Goal: Task Accomplishment & Management: Manage account settings

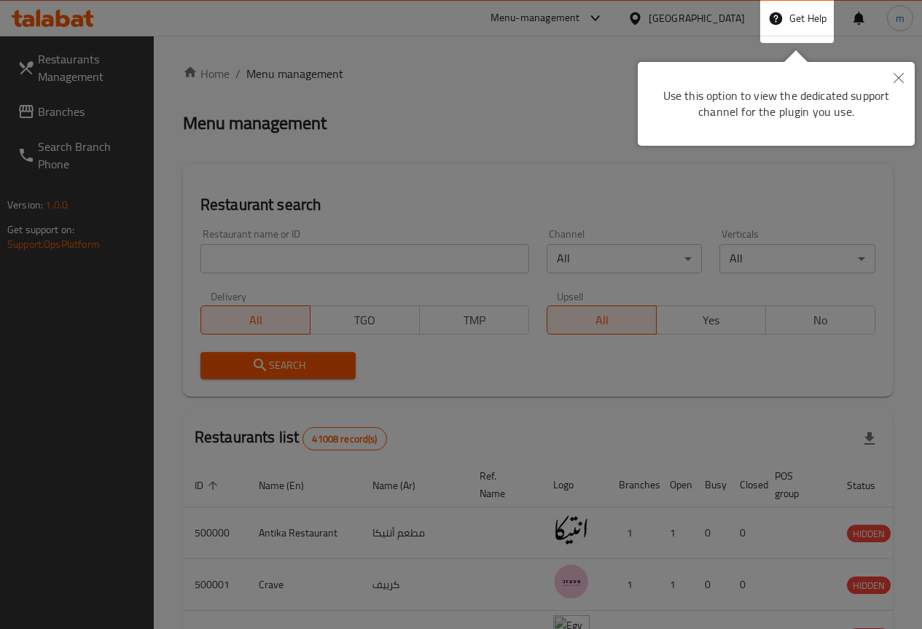
click at [895, 81] on icon "Close" at bounding box center [899, 78] width 10 height 10
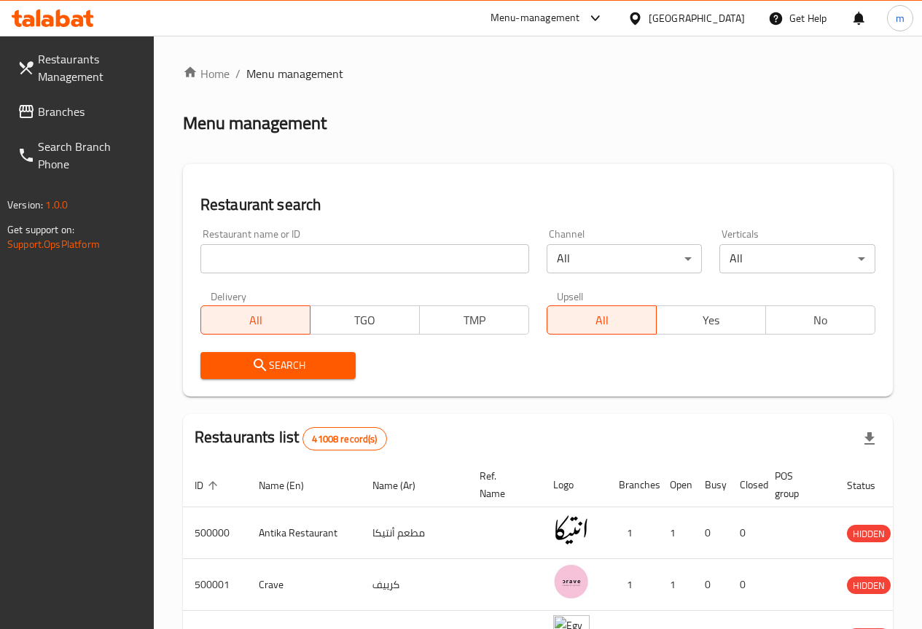
click at [48, 106] on span "Branches" at bounding box center [90, 111] width 104 height 17
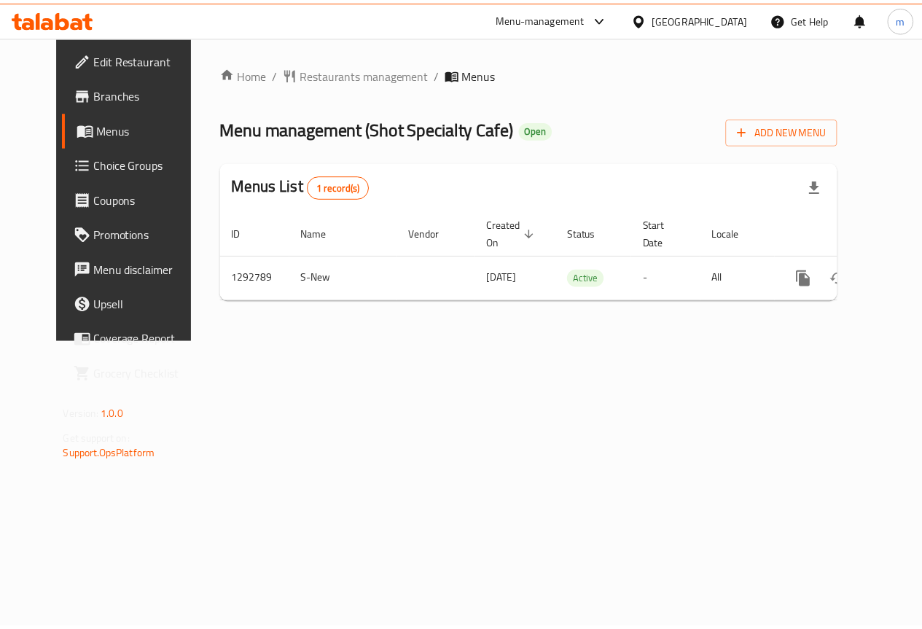
scroll to position [0, 5]
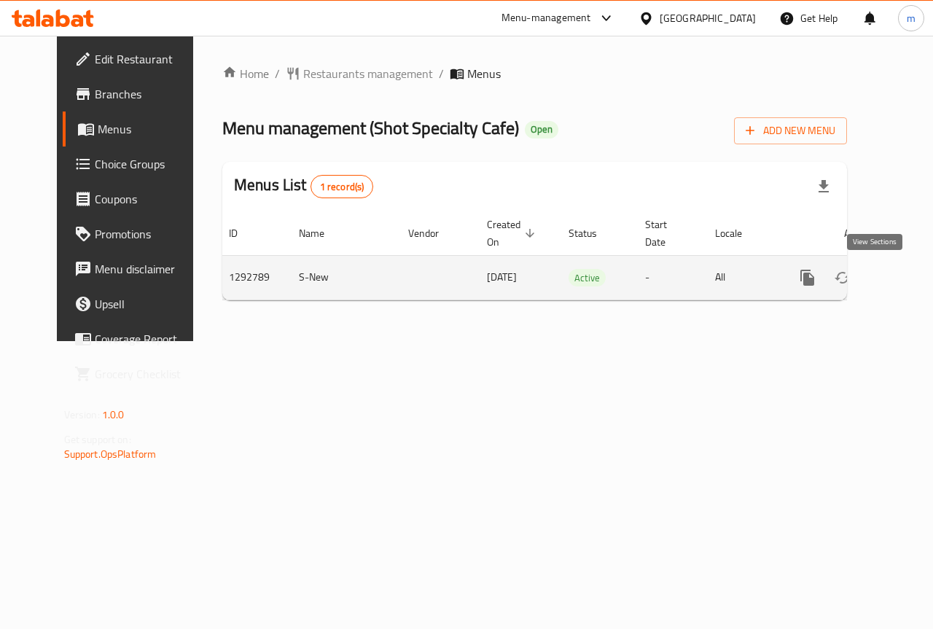
click at [904, 281] on icon "enhanced table" at bounding box center [912, 277] width 17 height 17
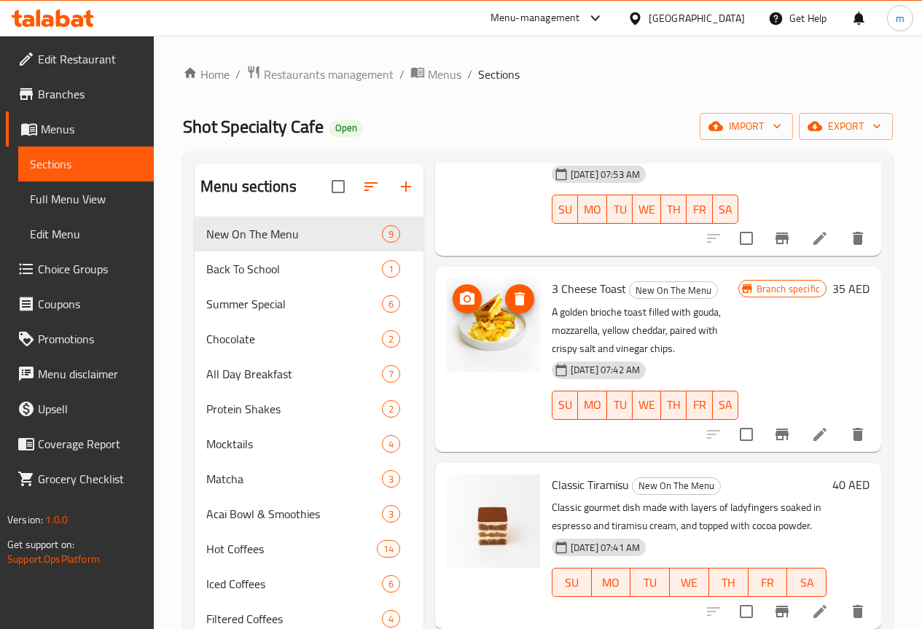
scroll to position [219, 0]
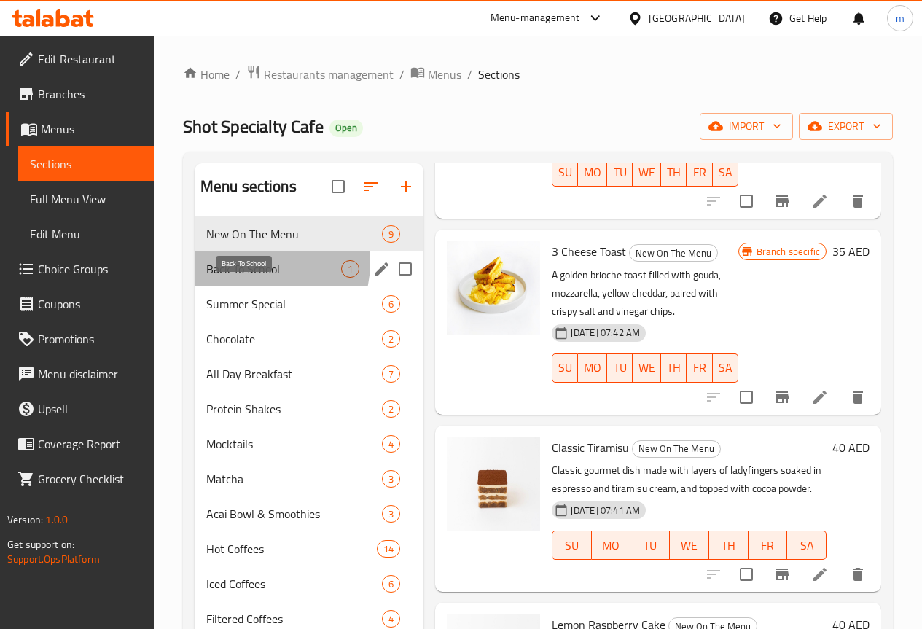
click at [256, 278] on span "Back To School" at bounding box center [273, 268] width 135 height 17
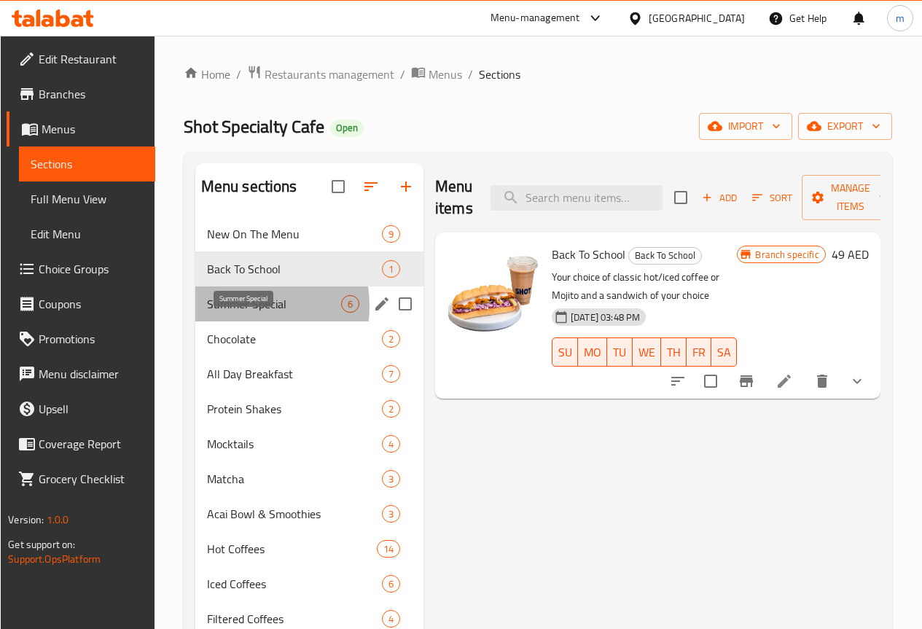
click at [239, 313] on span "Summer Special" at bounding box center [274, 303] width 134 height 17
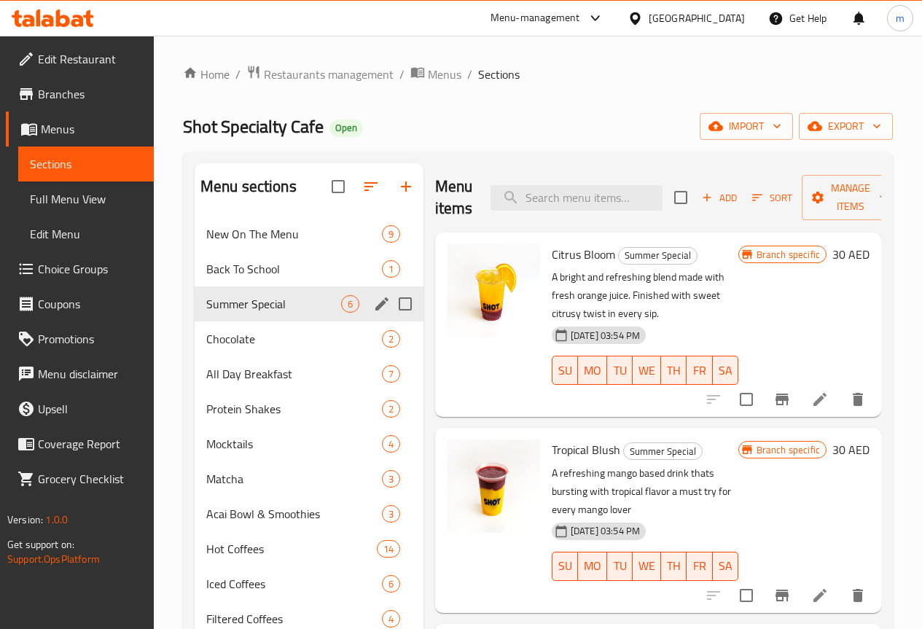
click at [232, 321] on div "Summer Special 6" at bounding box center [309, 304] width 229 height 35
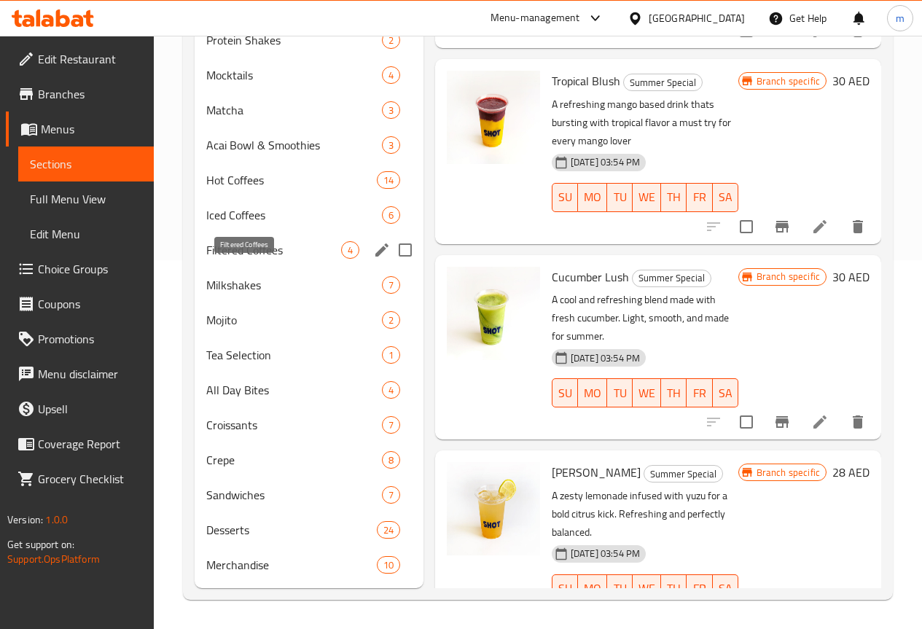
scroll to position [391, 0]
click at [63, 239] on span "Edit Menu" at bounding box center [86, 233] width 112 height 17
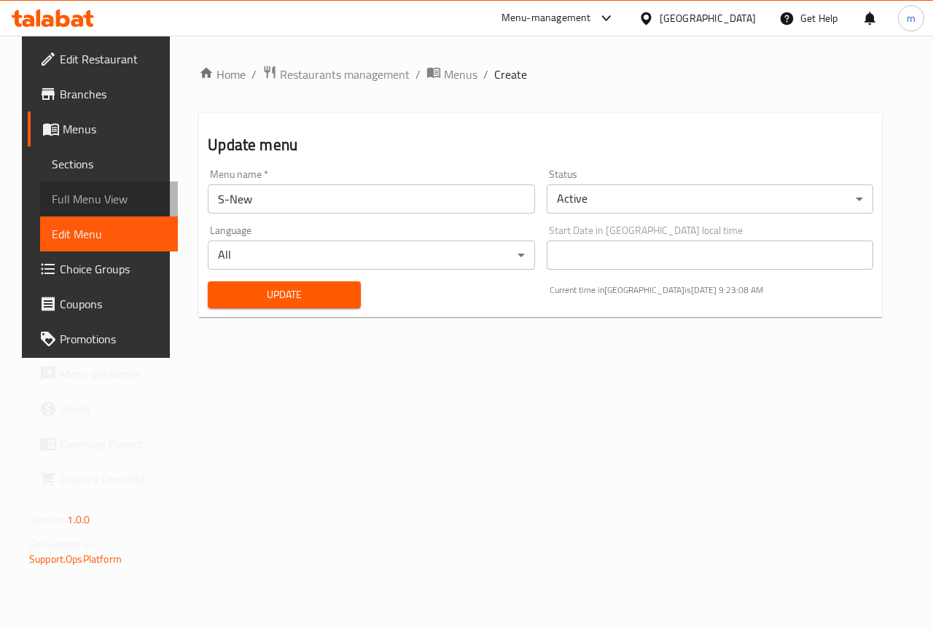
click at [80, 203] on span "Full Menu View" at bounding box center [109, 198] width 114 height 17
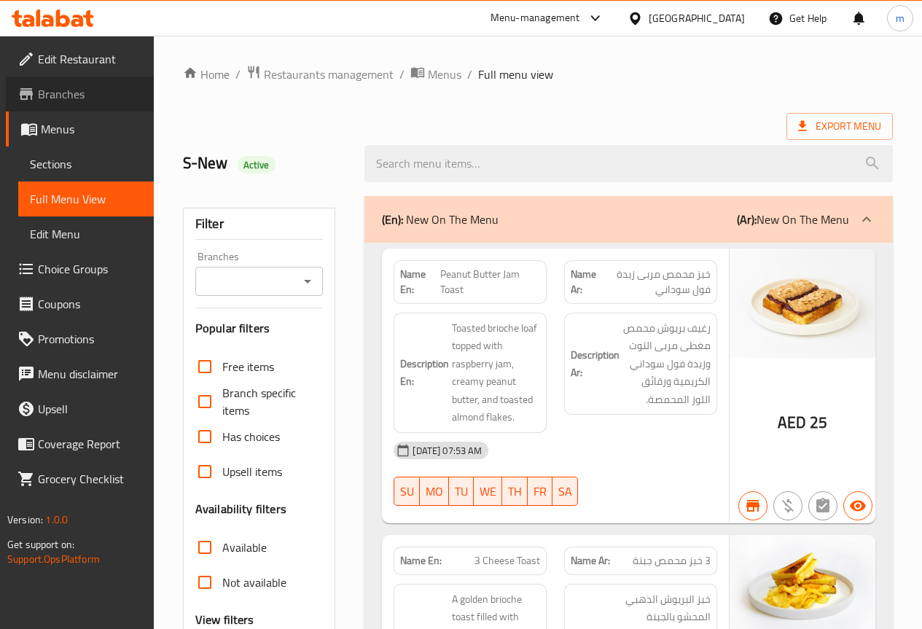
click at [87, 94] on span "Branches" at bounding box center [90, 93] width 104 height 17
